Goal: Entertainment & Leisure: Consume media (video, audio)

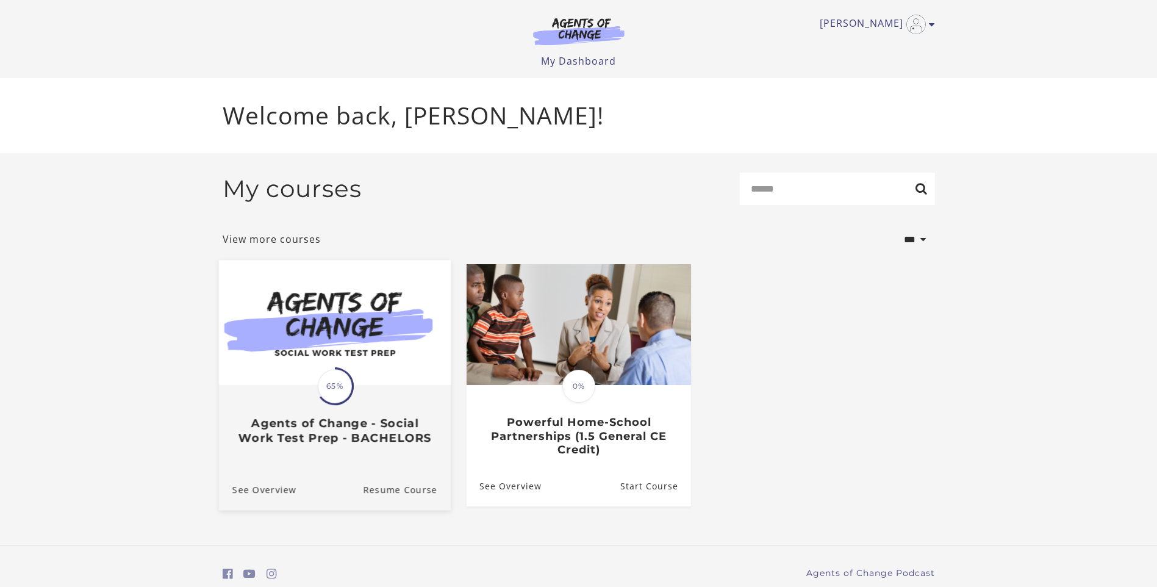
click at [340, 361] on img at bounding box center [334, 322] width 232 height 125
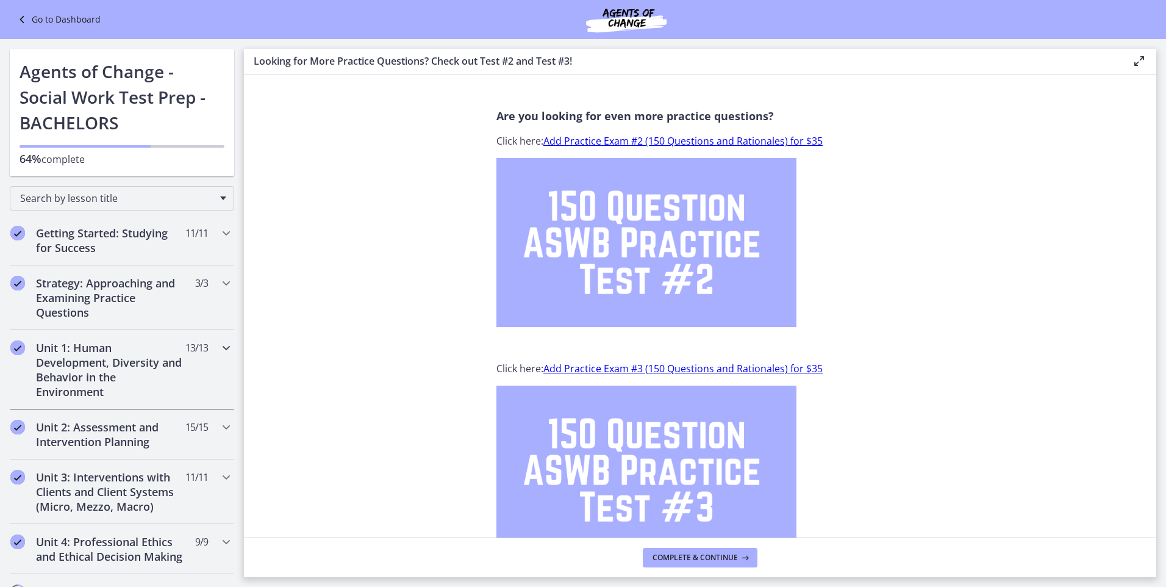
click at [219, 348] on icon "Chapters" at bounding box center [226, 347] width 15 height 15
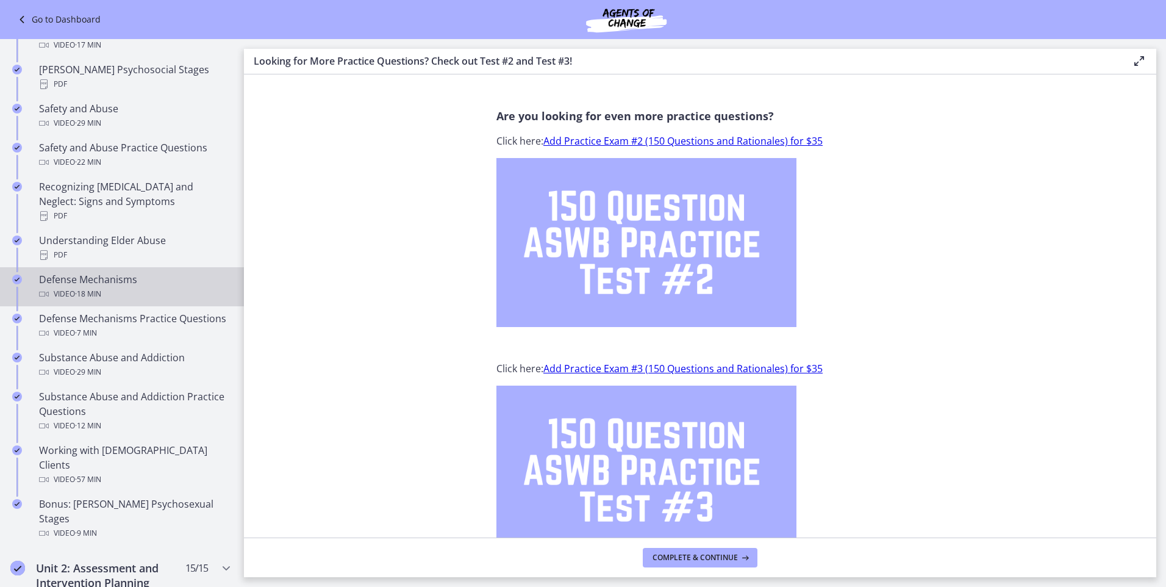
scroll to position [549, 0]
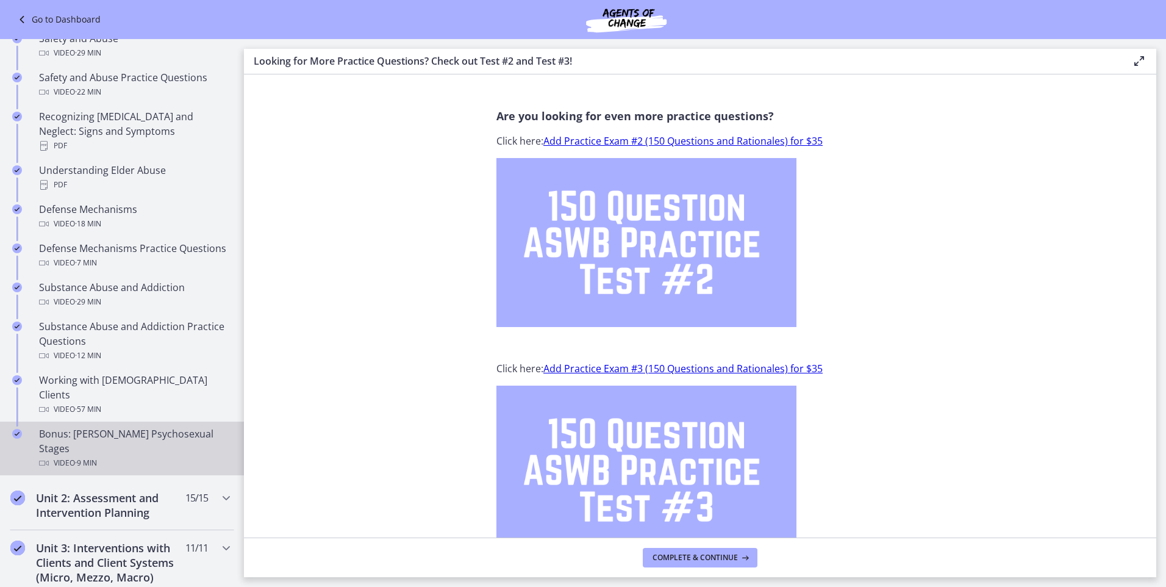
click at [73, 426] on div "Bonus: [PERSON_NAME] Psychosexual Stages Video · 9 min" at bounding box center [134, 448] width 190 height 44
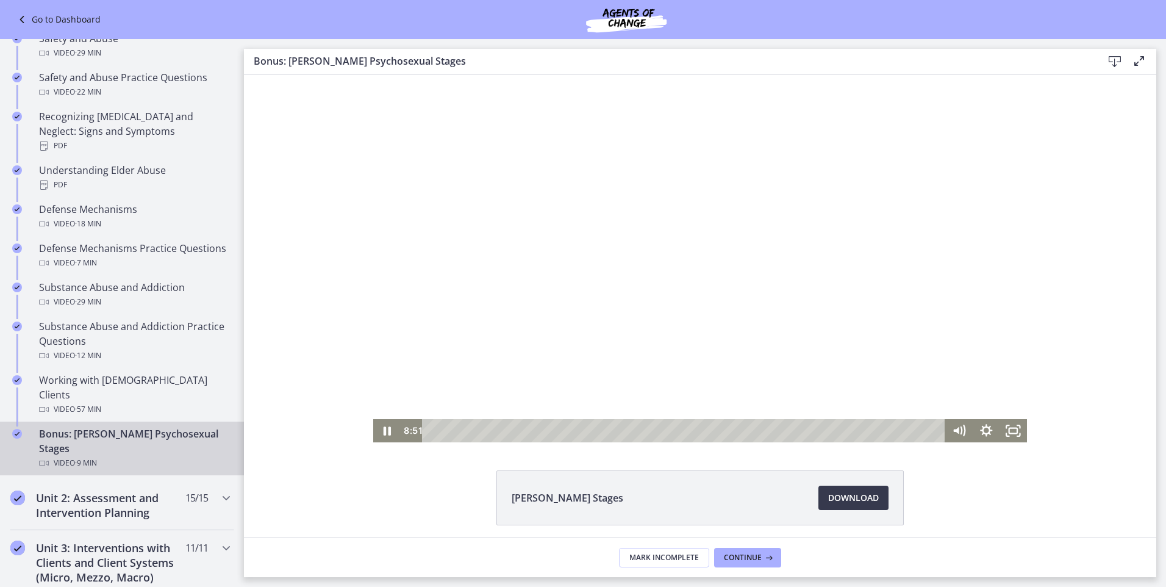
click at [434, 431] on div "Playbar" at bounding box center [685, 430] width 506 height 23
click at [566, 335] on div at bounding box center [700, 258] width 654 height 368
click at [634, 323] on div at bounding box center [700, 258] width 654 height 368
click at [503, 434] on div "1:24" at bounding box center [685, 430] width 506 height 23
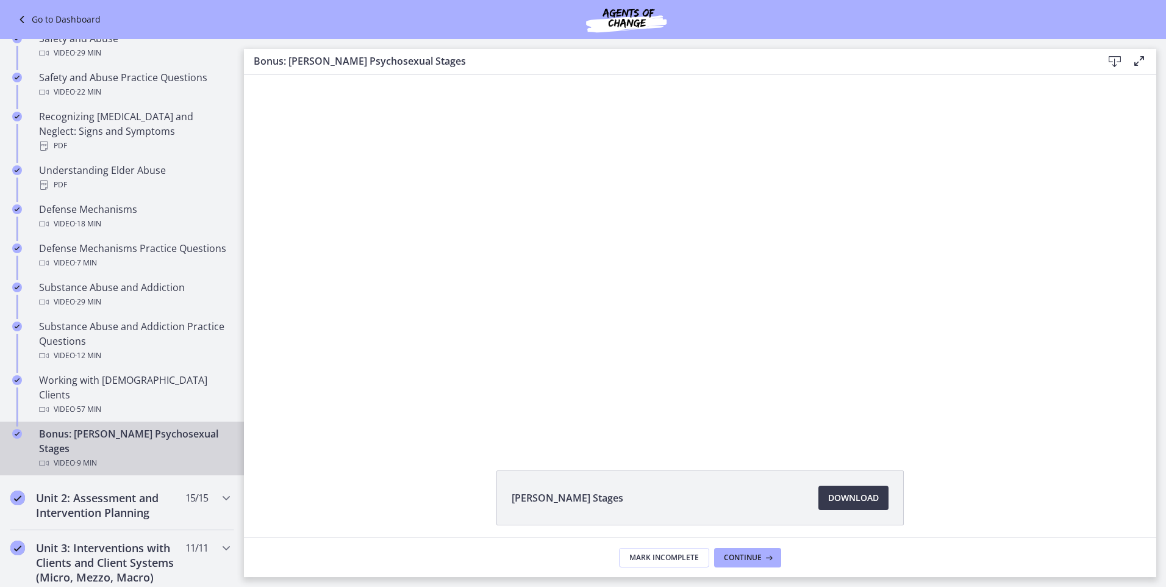
drag, startPoint x: 1035, startPoint y: 597, endPoint x: 1027, endPoint y: 613, distance: 18.0
click at [1027, 586] on html "Skip to main content Go to Dashboard Go to Dashboard Go to Dashboard Agents of …" at bounding box center [583, 293] width 1166 height 587
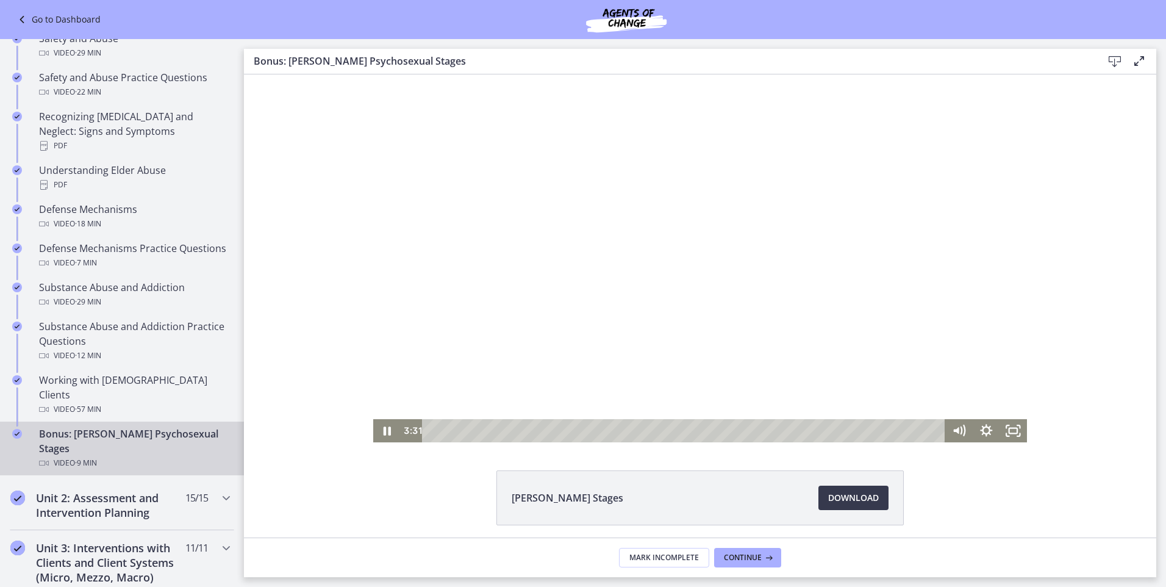
click at [579, 259] on div at bounding box center [700, 258] width 654 height 368
click at [696, 252] on div at bounding box center [700, 258] width 654 height 368
click at [749, 324] on div at bounding box center [700, 258] width 654 height 368
click at [566, 268] on div at bounding box center [700, 258] width 654 height 368
click at [586, 315] on div at bounding box center [700, 258] width 654 height 368
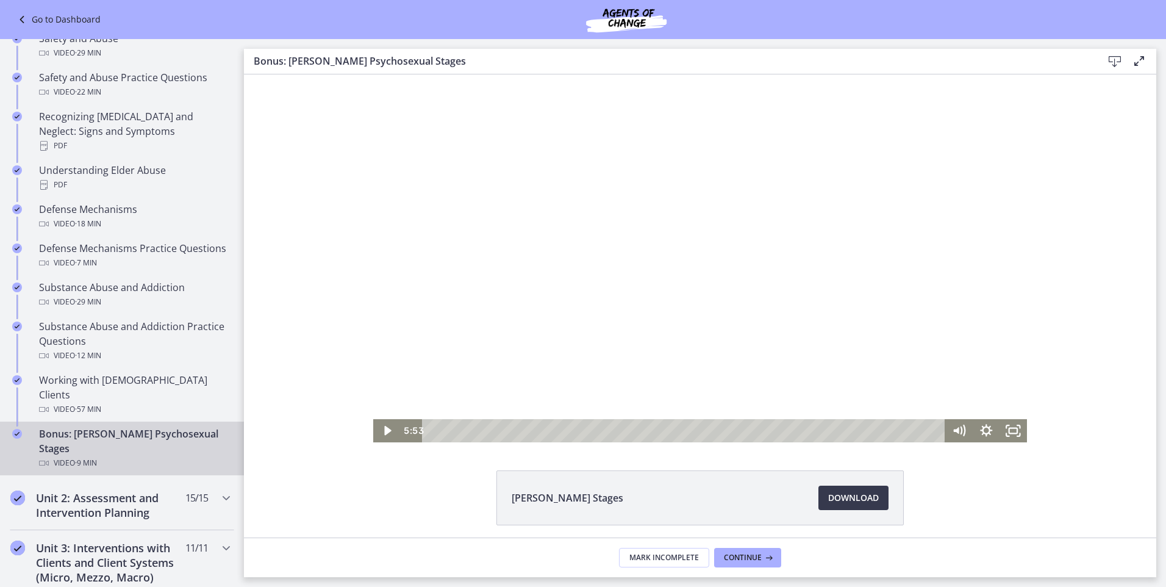
click at [696, 255] on div at bounding box center [700, 258] width 654 height 368
click at [596, 188] on div at bounding box center [700, 258] width 654 height 368
click at [617, 234] on div at bounding box center [700, 258] width 654 height 368
click at [676, 430] on div "4:35" at bounding box center [685, 430] width 506 height 23
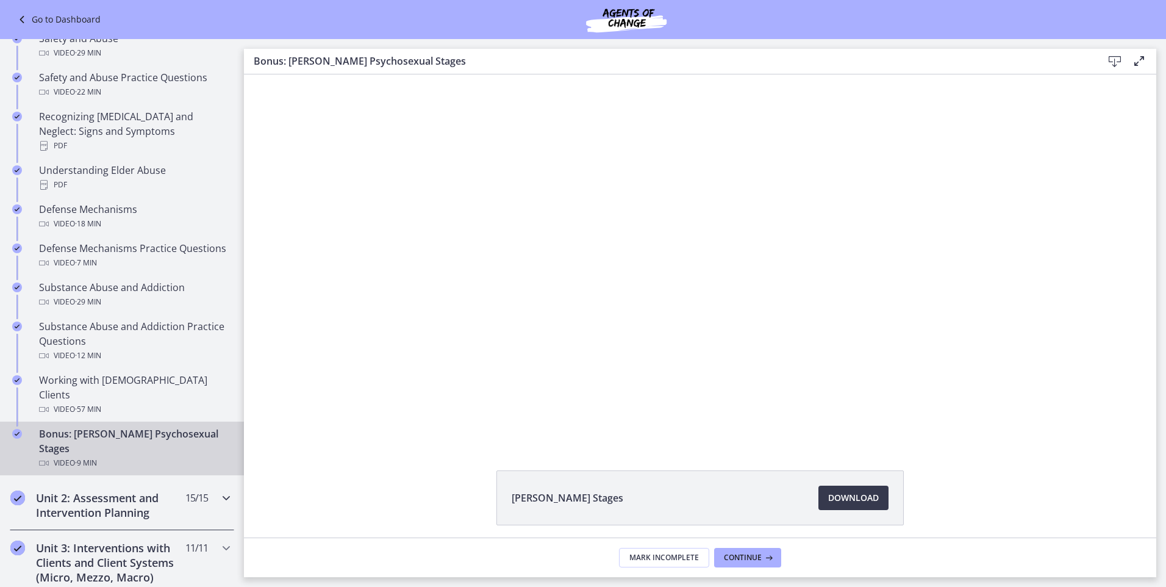
click at [221, 490] on icon "Chapters" at bounding box center [226, 497] width 15 height 15
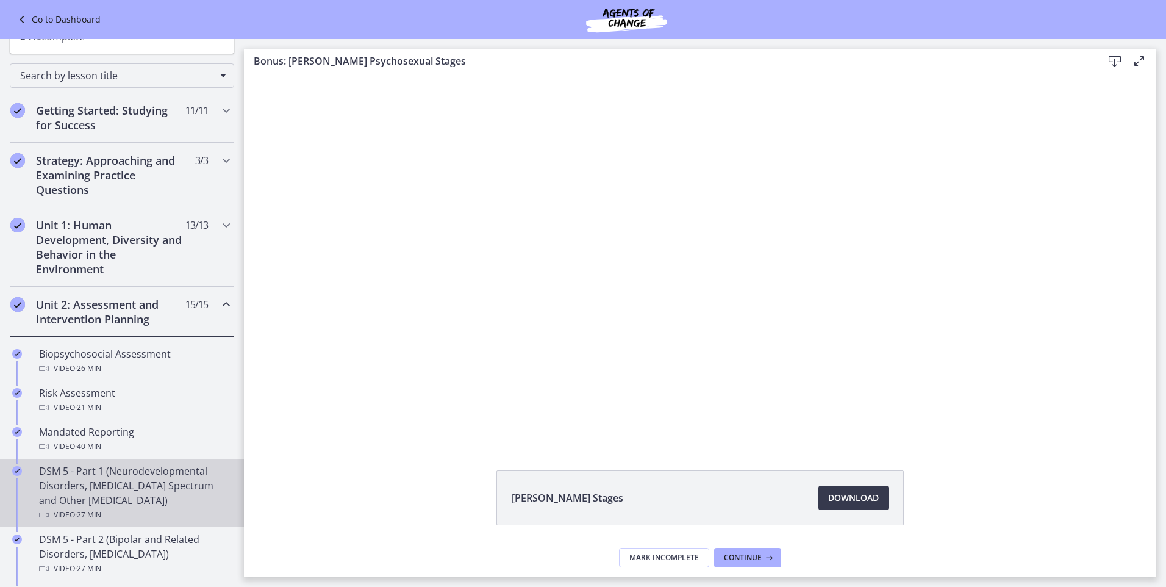
scroll to position [122, 0]
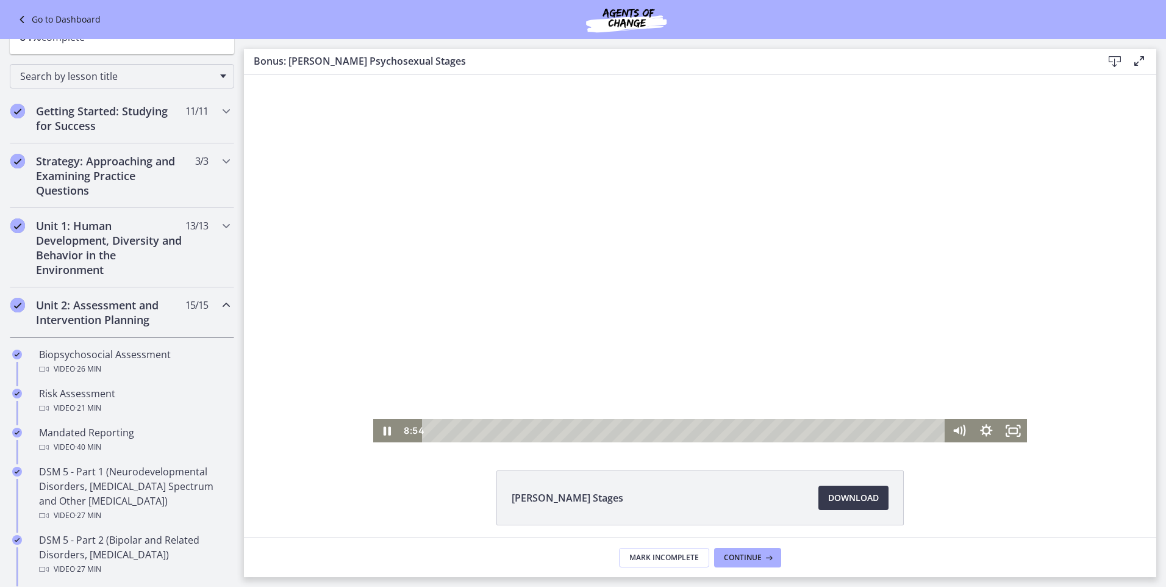
click at [715, 280] on div at bounding box center [700, 258] width 654 height 368
